Goal: Find specific page/section: Find specific page/section

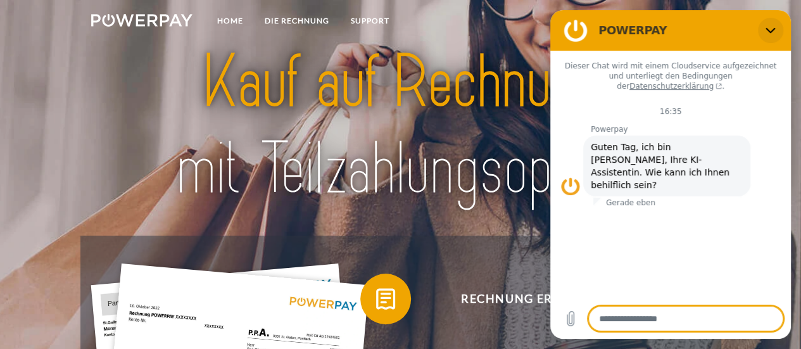
click at [773, 28] on icon "Schließen" at bounding box center [769, 31] width 9 height 6
type textarea "*"
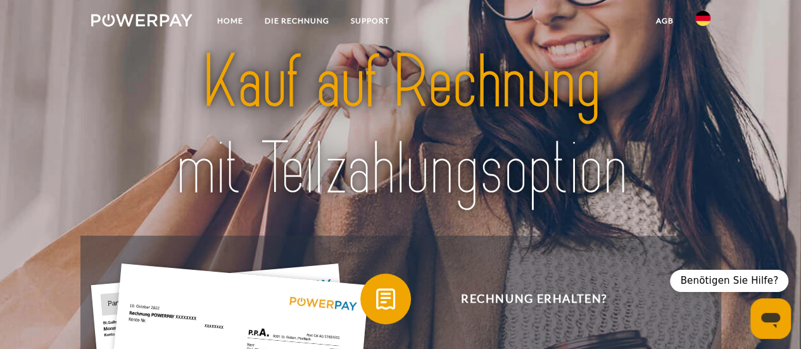
click at [675, 15] on link "agb" at bounding box center [664, 20] width 39 height 23
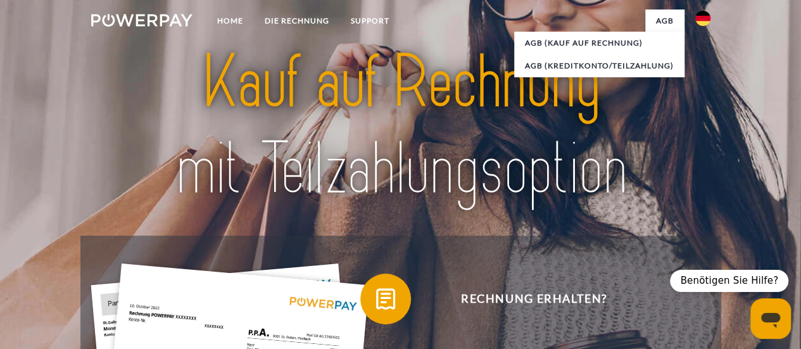
click at [706, 18] on img at bounding box center [702, 18] width 15 height 15
click at [702, 59] on img at bounding box center [702, 59] width 15 height 15
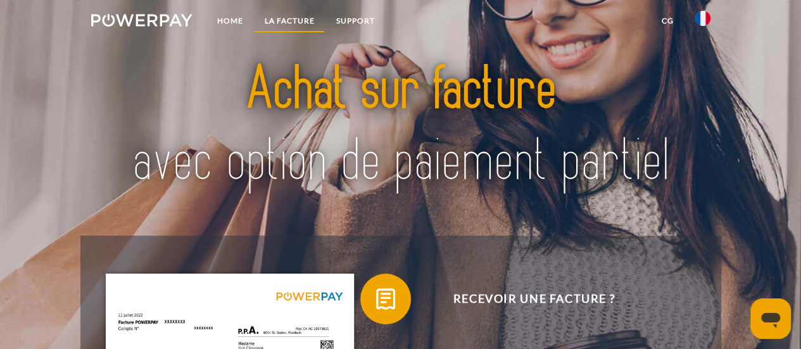
click at [271, 20] on link "LA FACTURE" at bounding box center [289, 20] width 72 height 23
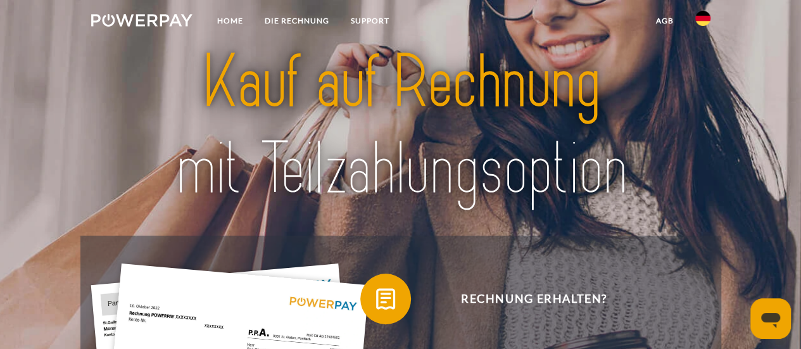
click at [715, 15] on link at bounding box center [702, 21] width 37 height 25
click at [701, 59] on img at bounding box center [702, 59] width 15 height 15
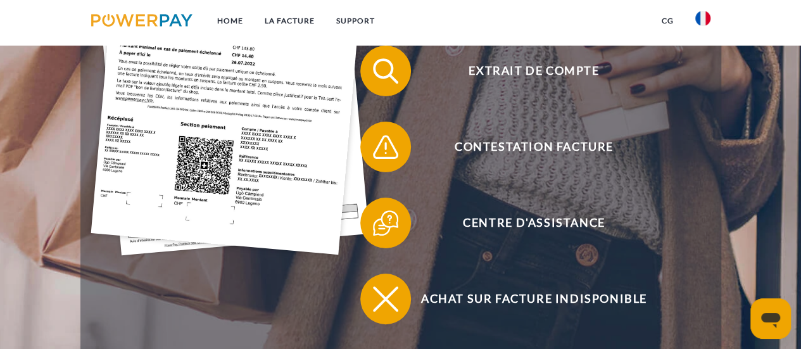
scroll to position [317, 0]
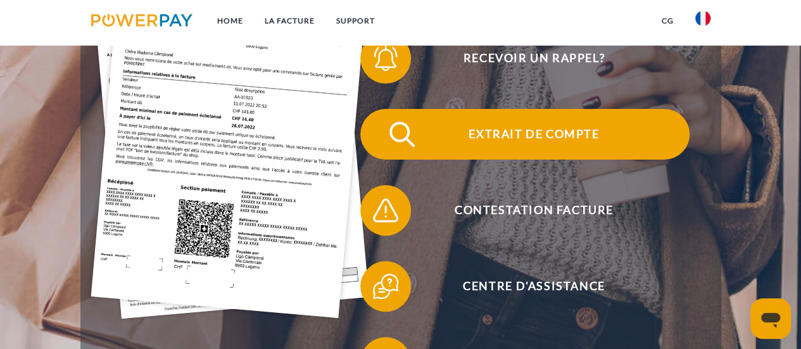
click at [601, 128] on span "Extrait de compte" at bounding box center [534, 134] width 310 height 51
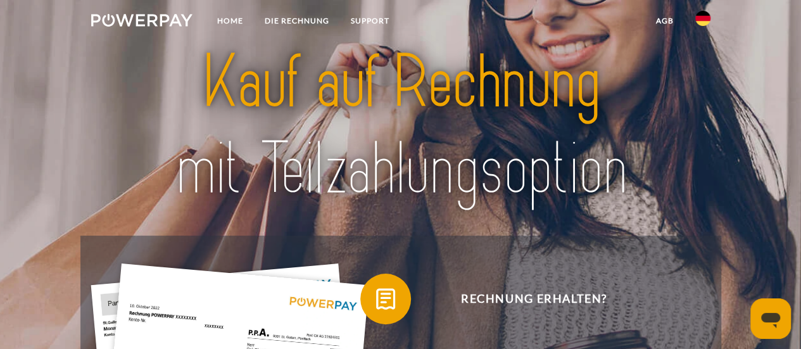
click at [710, 22] on link at bounding box center [702, 21] width 37 height 25
click at [701, 66] on img at bounding box center [702, 59] width 15 height 15
